Goal: Use online tool/utility: Utilize a website feature to perform a specific function

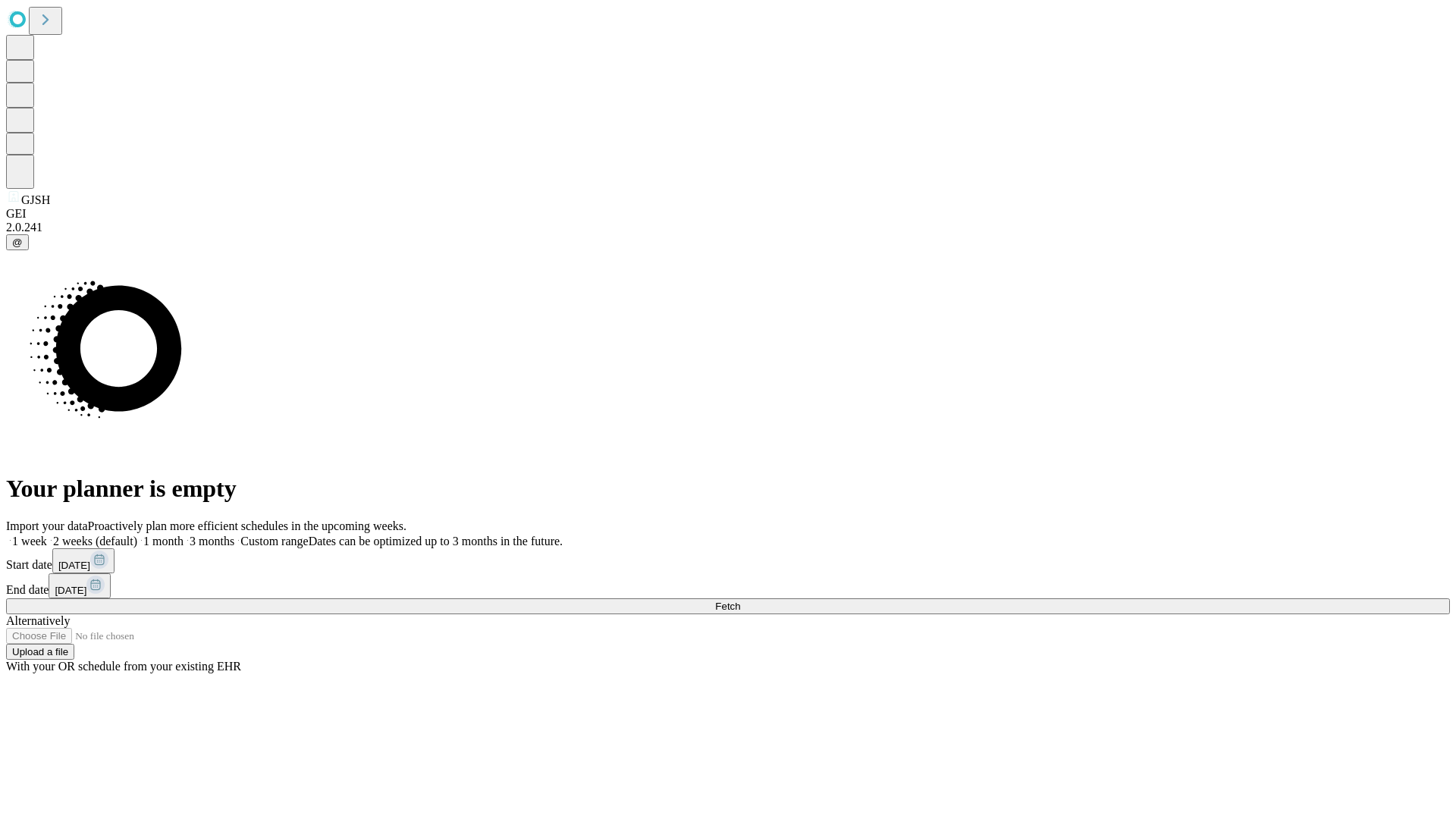
click at [740, 601] on span "Fetch" at bounding box center [728, 607] width 25 height 12
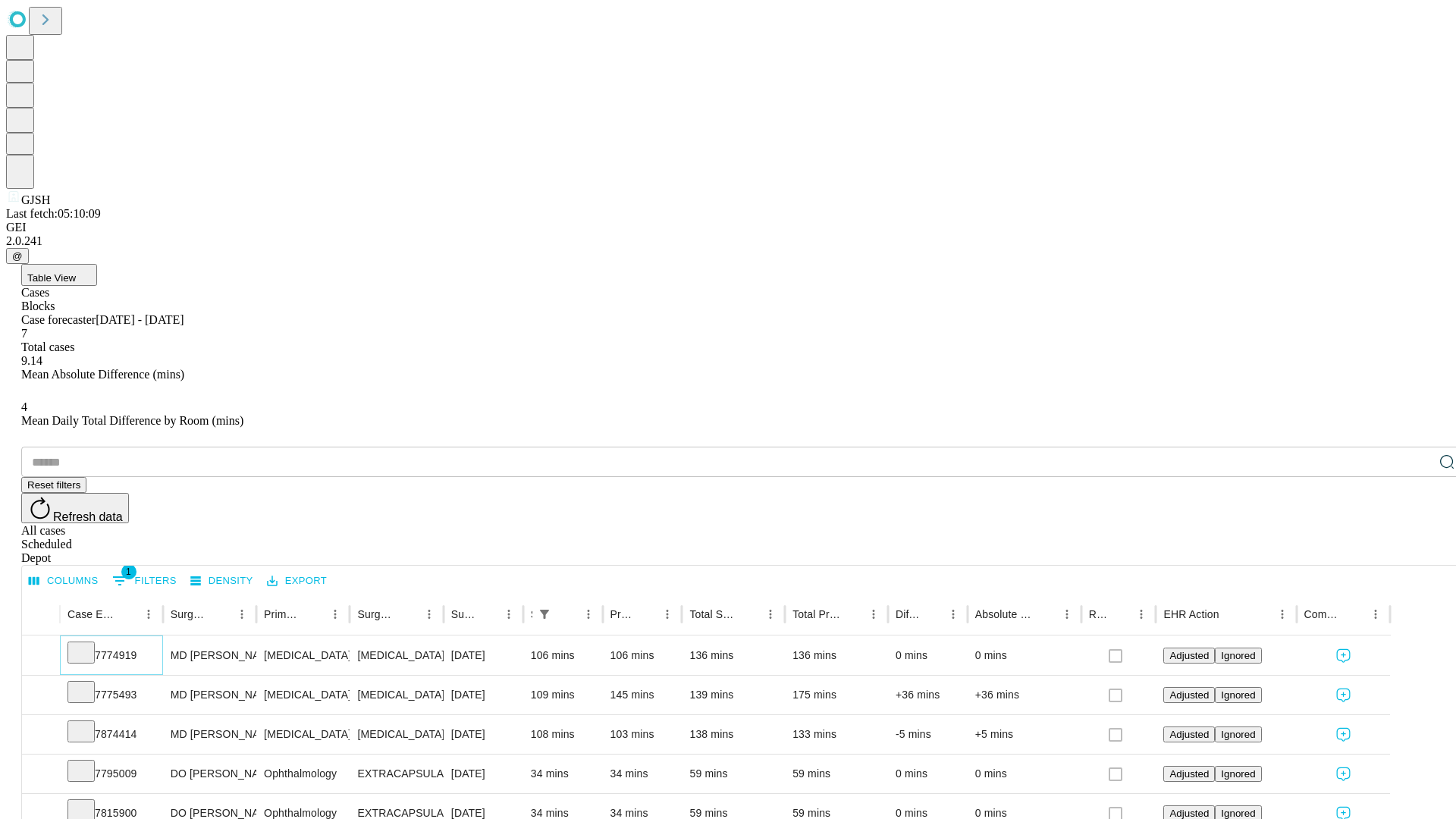
click at [89, 644] on icon at bounding box center [81, 651] width 15 height 16
